Goal: Task Accomplishment & Management: Manage account settings

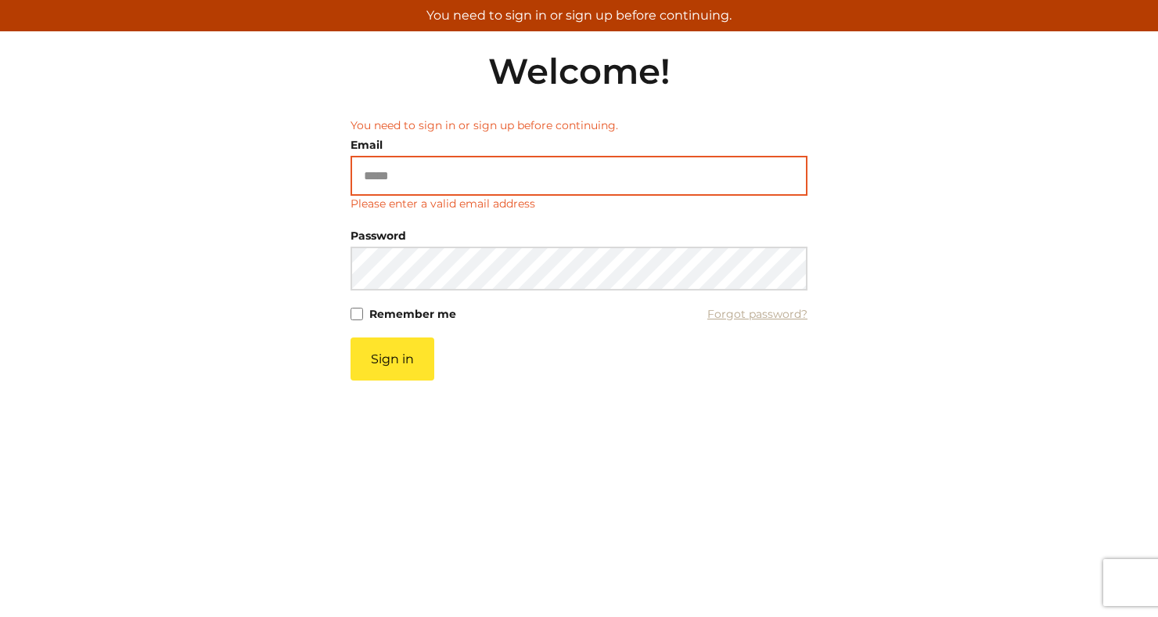
click at [421, 181] on input "Email" at bounding box center [579, 176] width 457 height 40
type input "**********"
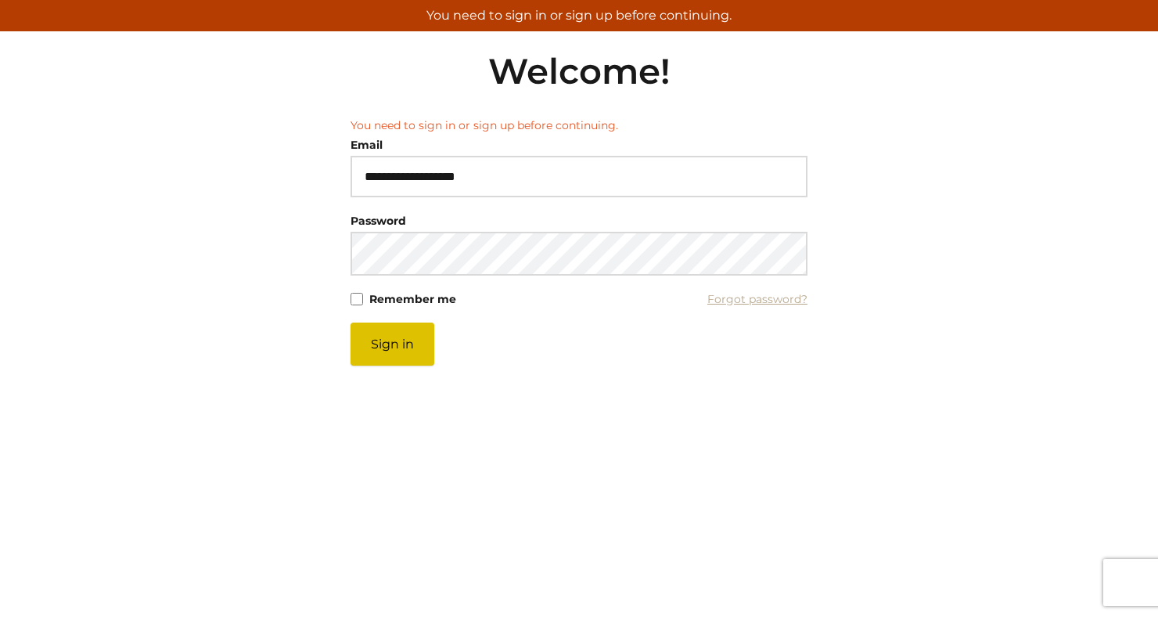
click at [411, 353] on button "Sign in" at bounding box center [393, 343] width 84 height 43
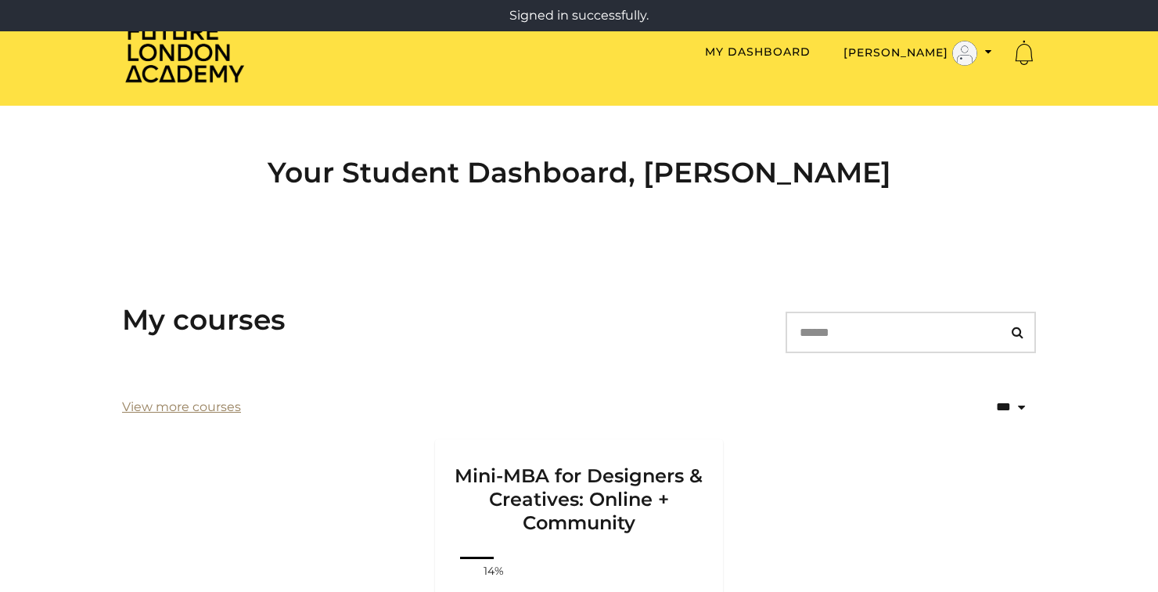
click at [156, 405] on link "View more courses" at bounding box center [181, 406] width 119 height 19
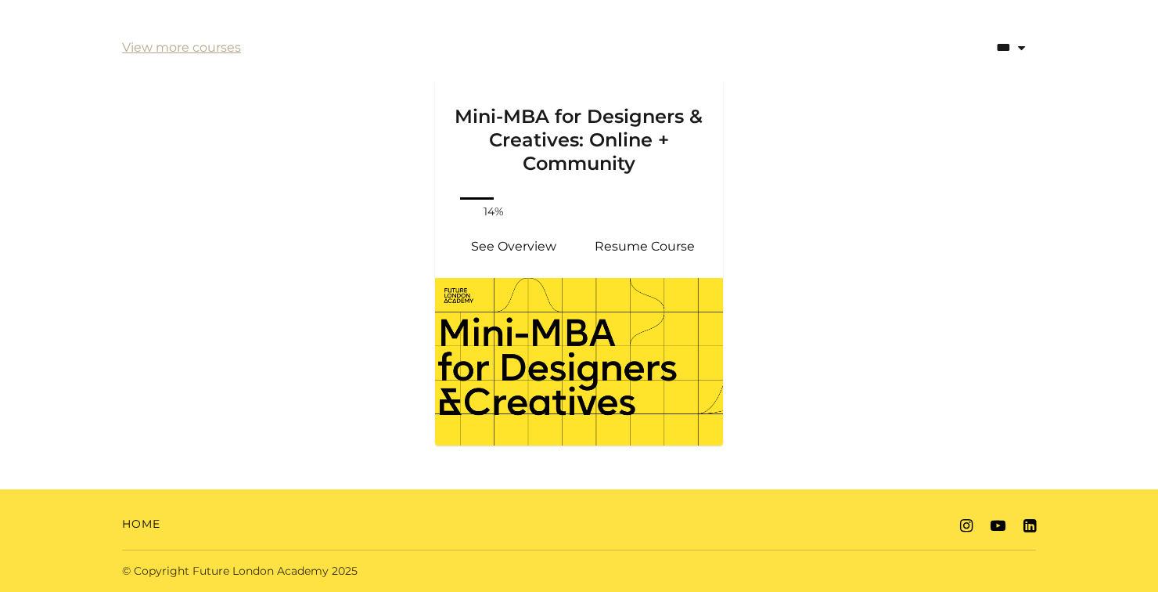
scroll to position [359, 0]
click at [581, 364] on img at bounding box center [579, 361] width 288 height 167
